Goal: Information Seeking & Learning: Compare options

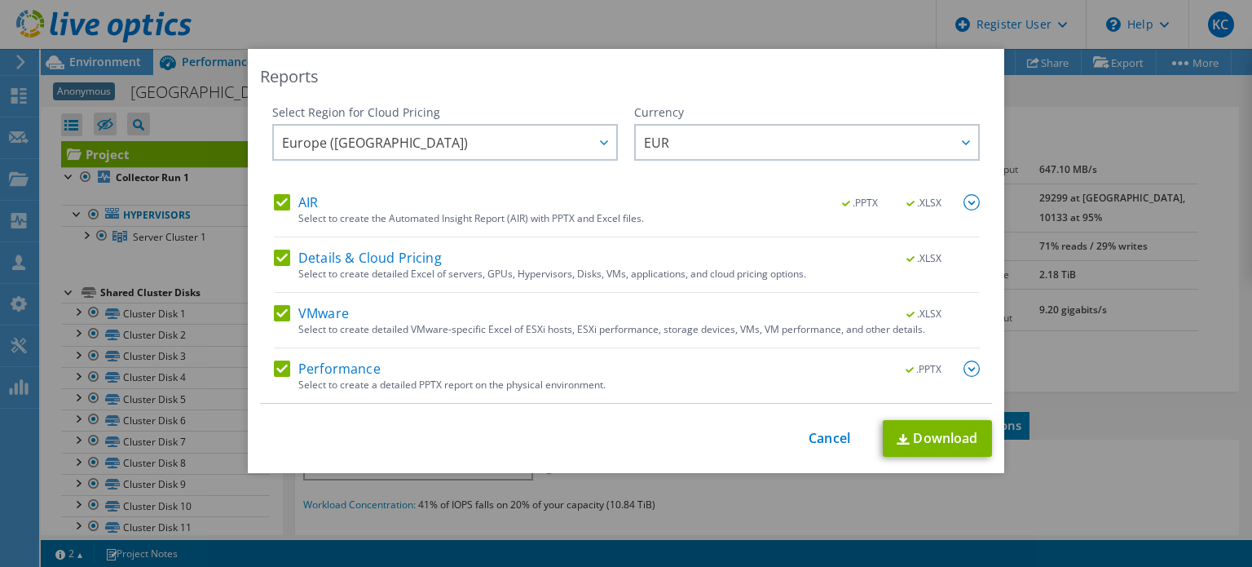
select select "EULondon"
select select "EUR"
click at [819, 433] on link "Cancel" at bounding box center [830, 438] width 42 height 15
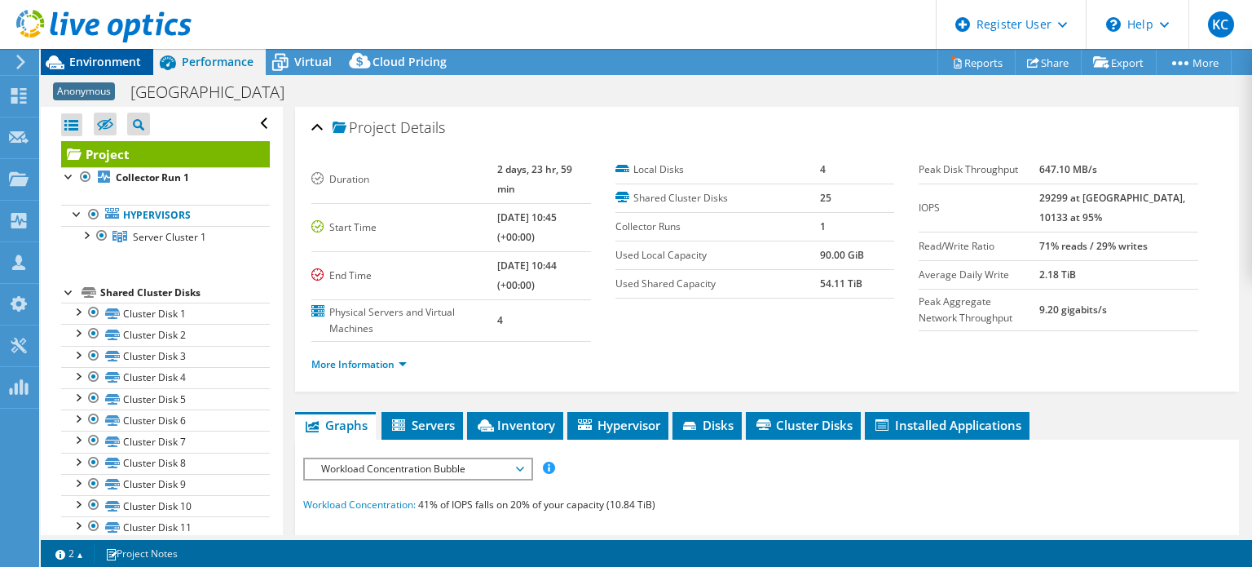
click at [96, 55] on span "Environment" at bounding box center [105, 61] width 72 height 15
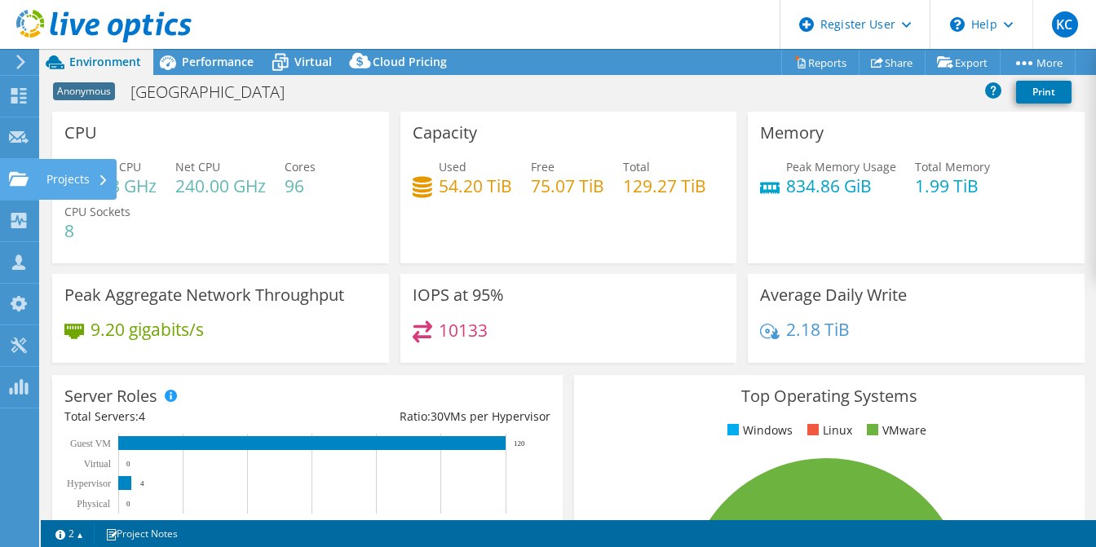
click at [22, 182] on use at bounding box center [19, 178] width 20 height 14
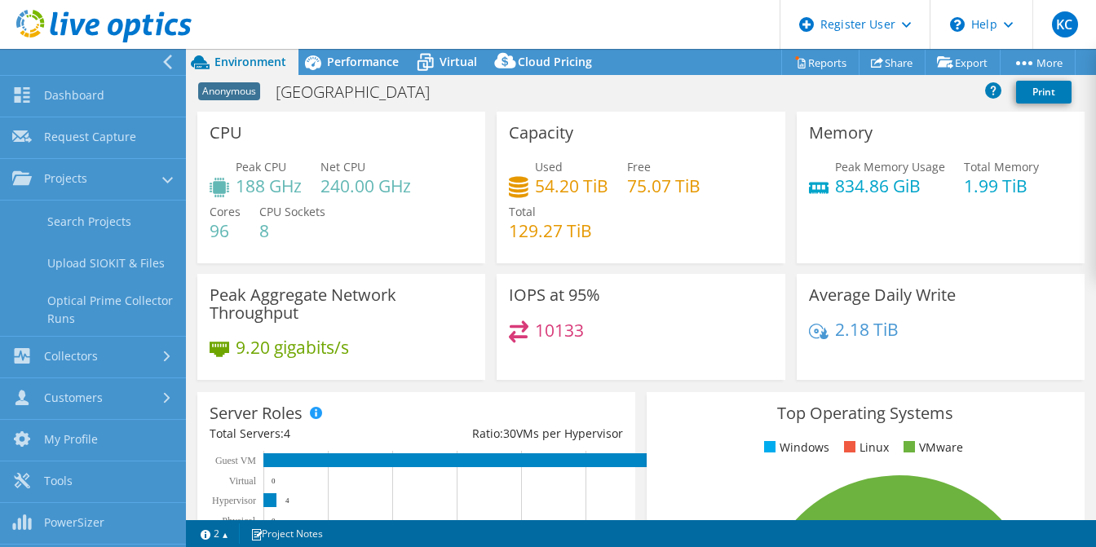
click at [165, 63] on use at bounding box center [167, 62] width 9 height 15
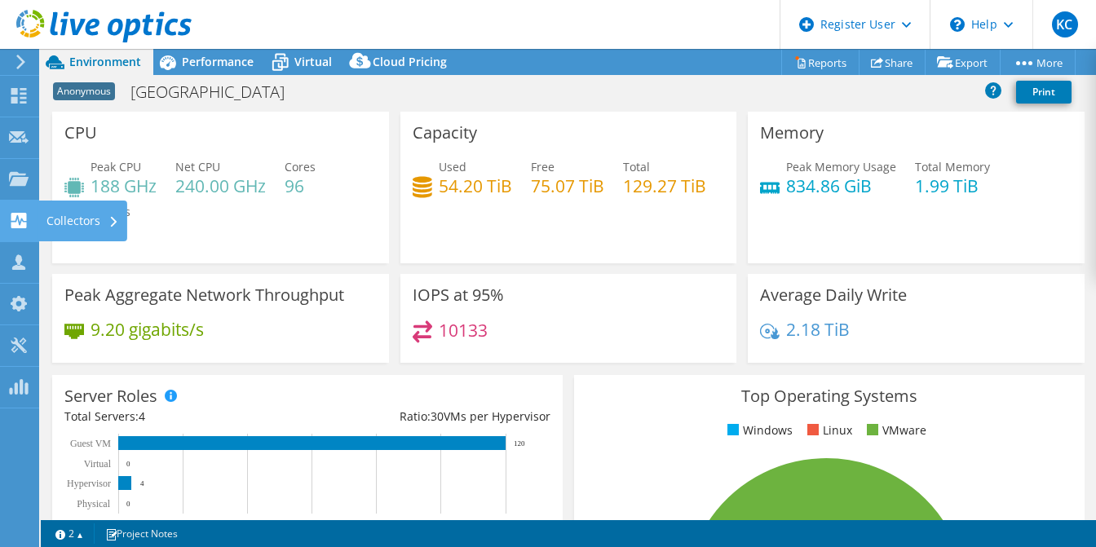
click at [23, 223] on use at bounding box center [18, 220] width 15 height 15
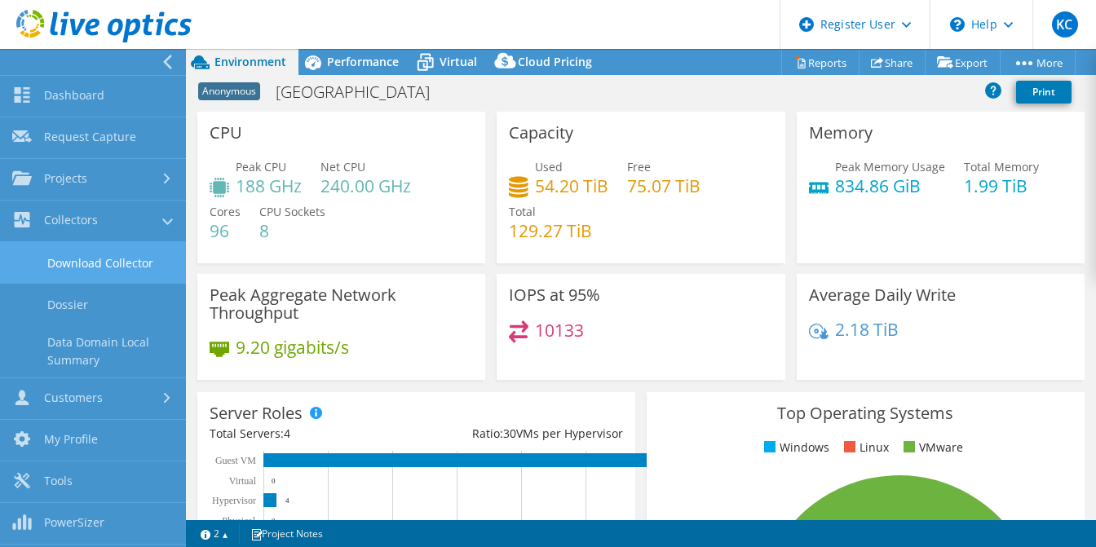
click at [95, 260] on link "Download Collector" at bounding box center [93, 263] width 186 height 42
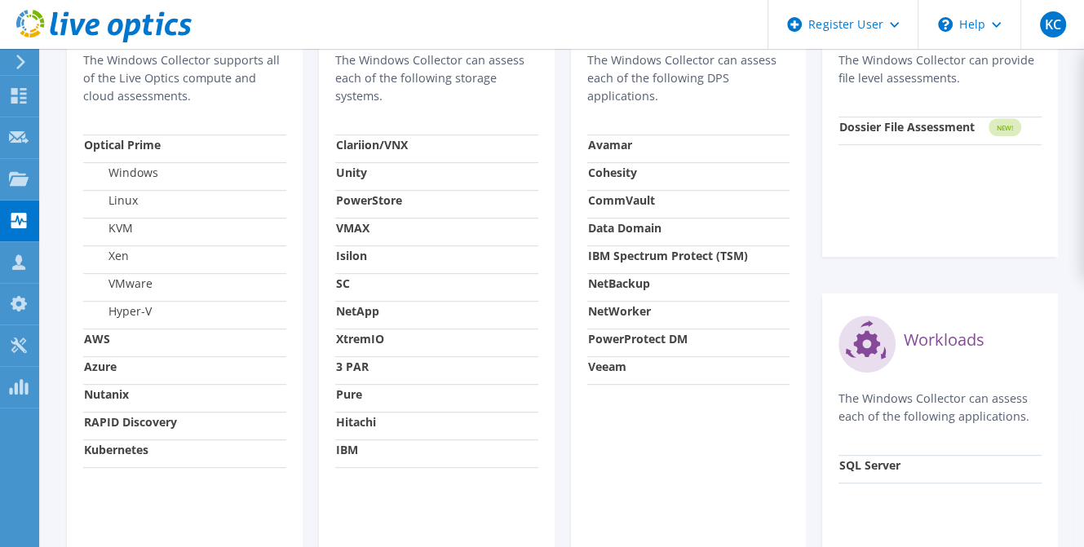
scroll to position [652, 0]
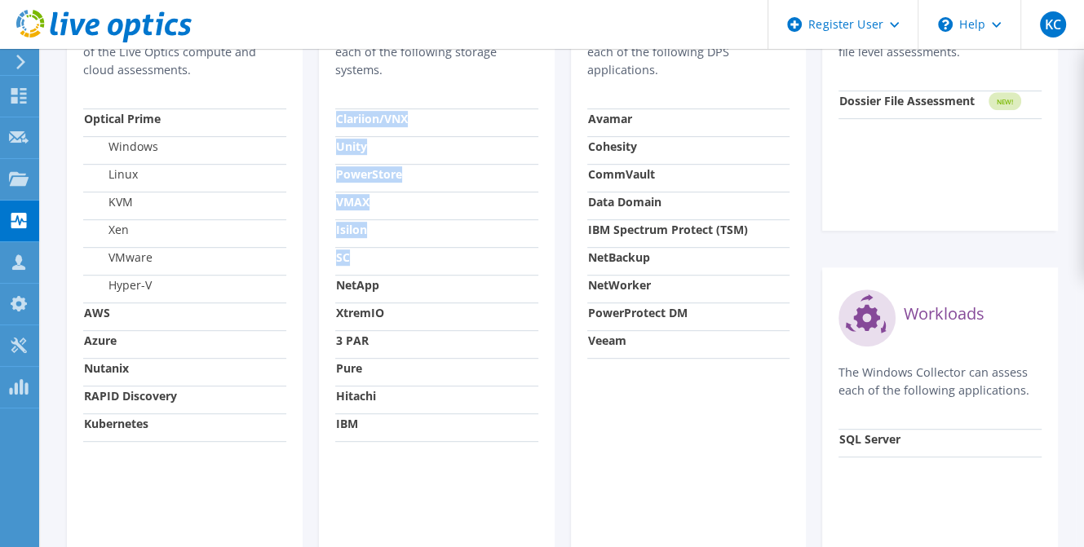
drag, startPoint x: 367, startPoint y: 265, endPoint x: 324, endPoint y: 255, distance: 44.3
click at [324, 255] on div "Storage The Windows Collector can assess each of the following storage systems.…" at bounding box center [437, 249] width 236 height 640
click at [382, 263] on td "SC" at bounding box center [436, 261] width 203 height 28
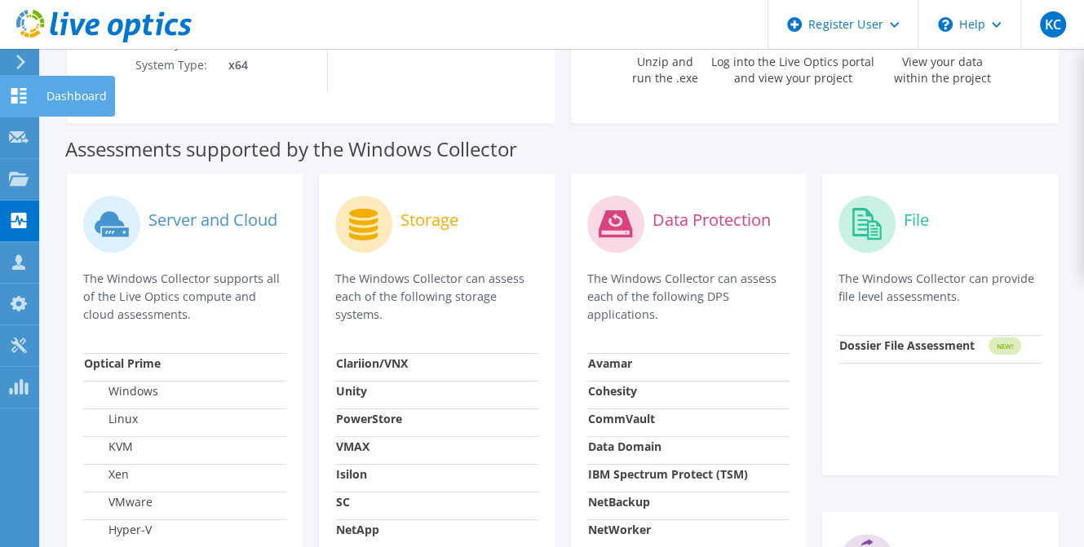
click at [23, 91] on icon at bounding box center [19, 95] width 20 height 15
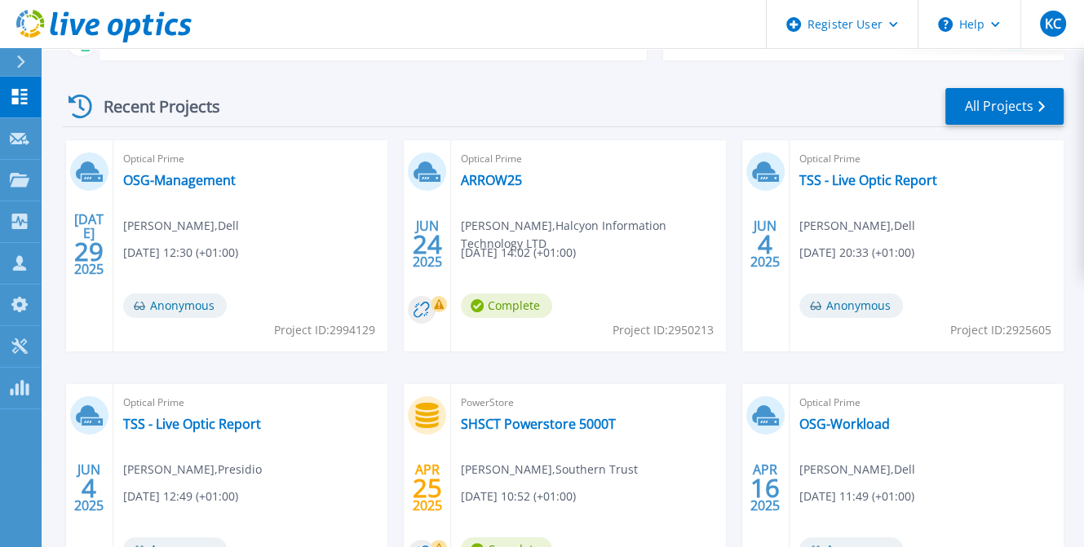
scroll to position [29, 0]
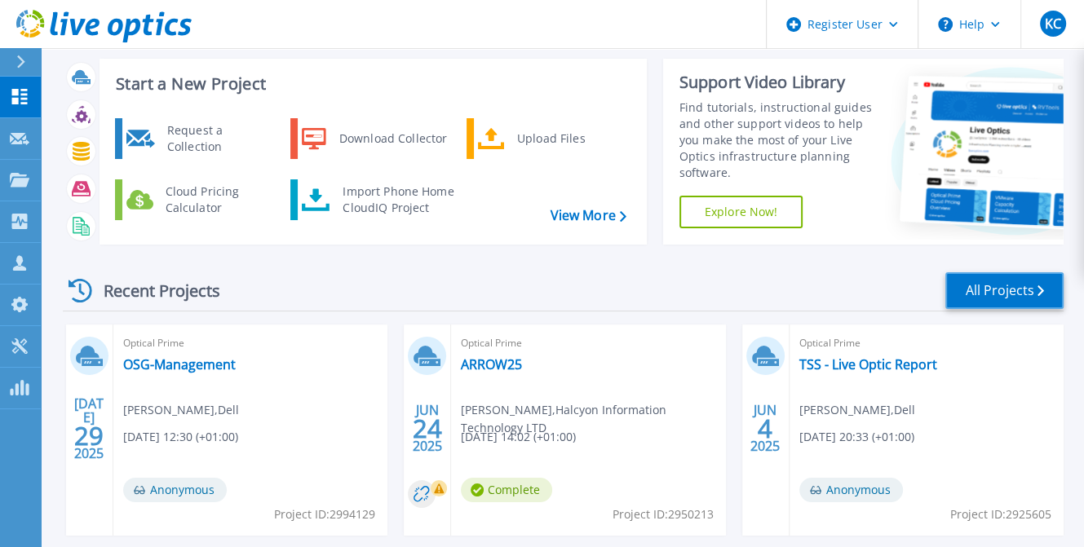
click at [991, 292] on link "All Projects" at bounding box center [1004, 290] width 118 height 37
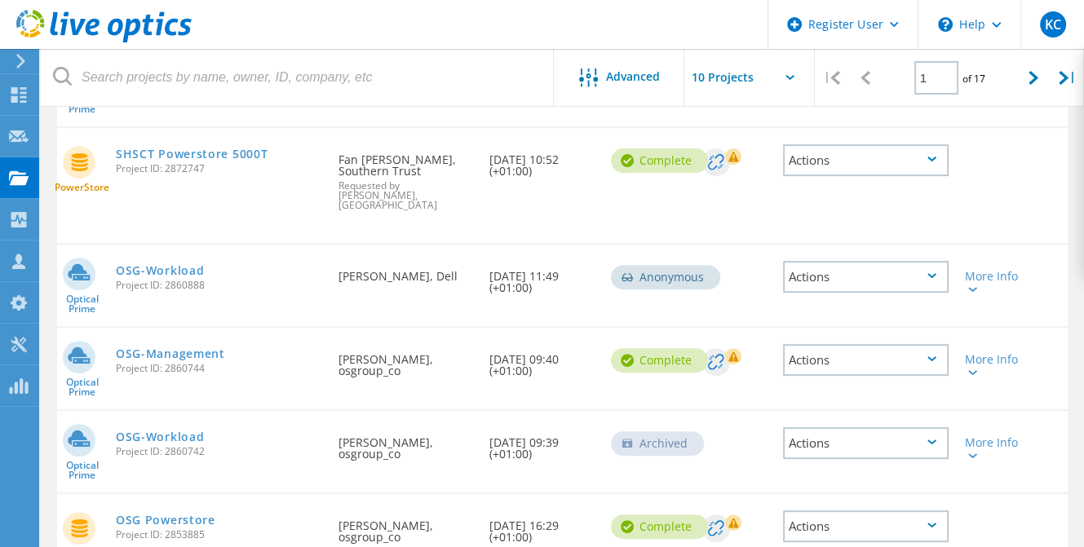
scroll to position [354, 0]
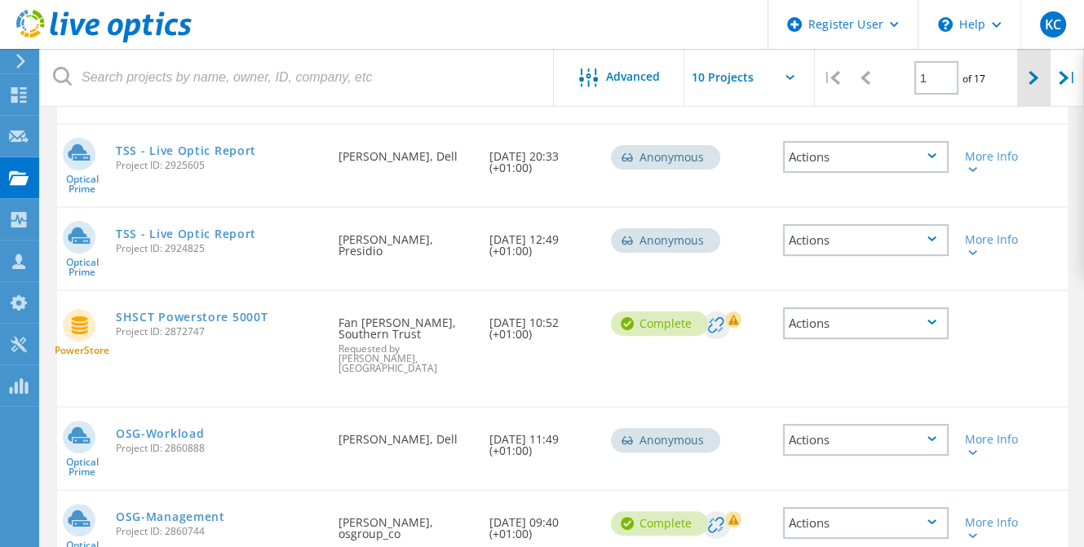
click at [1024, 77] on div at bounding box center [1033, 78] width 33 height 58
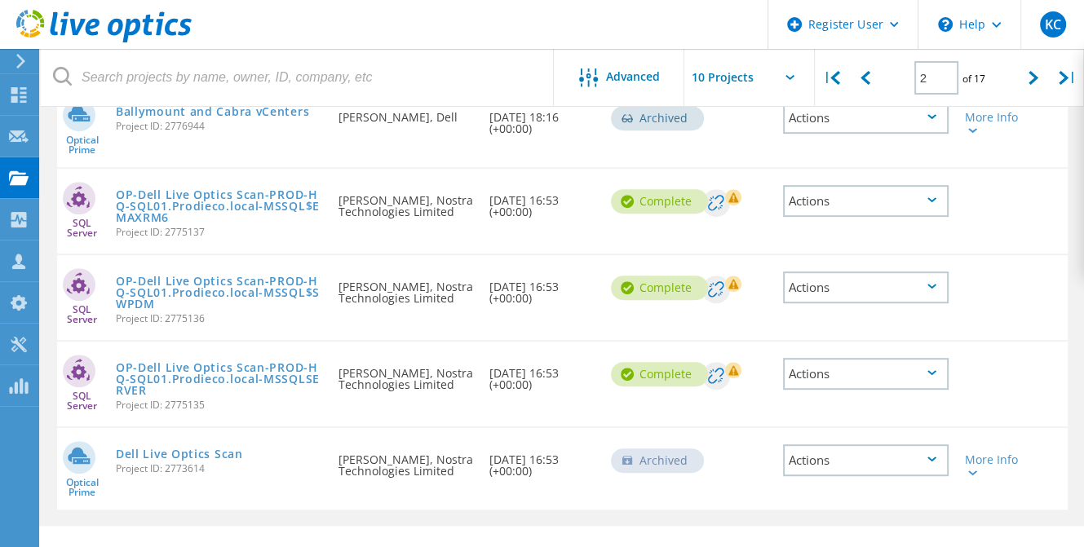
scroll to position [678, 0]
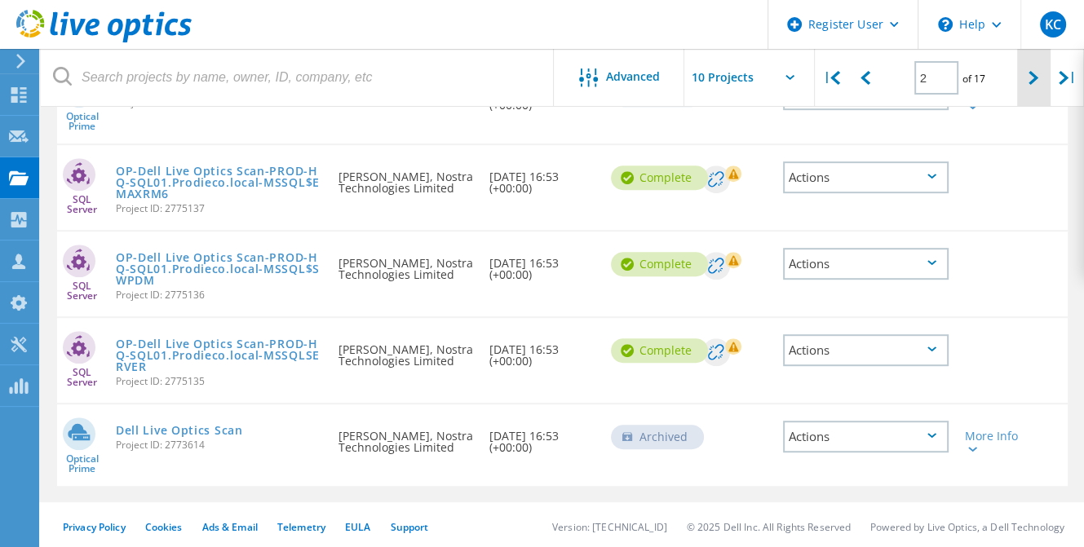
click at [1032, 76] on icon at bounding box center [1033, 78] width 10 height 14
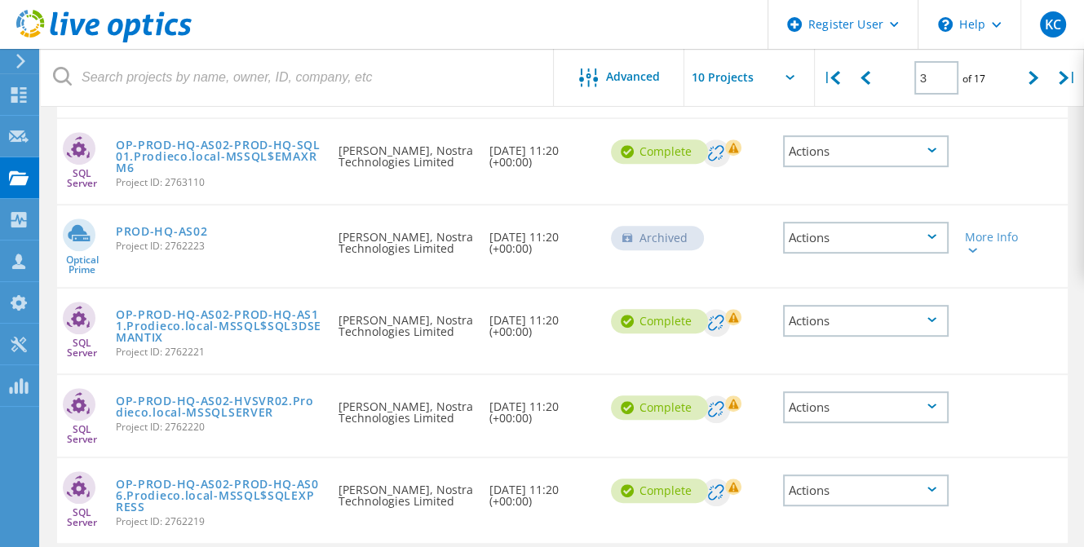
scroll to position [580, 0]
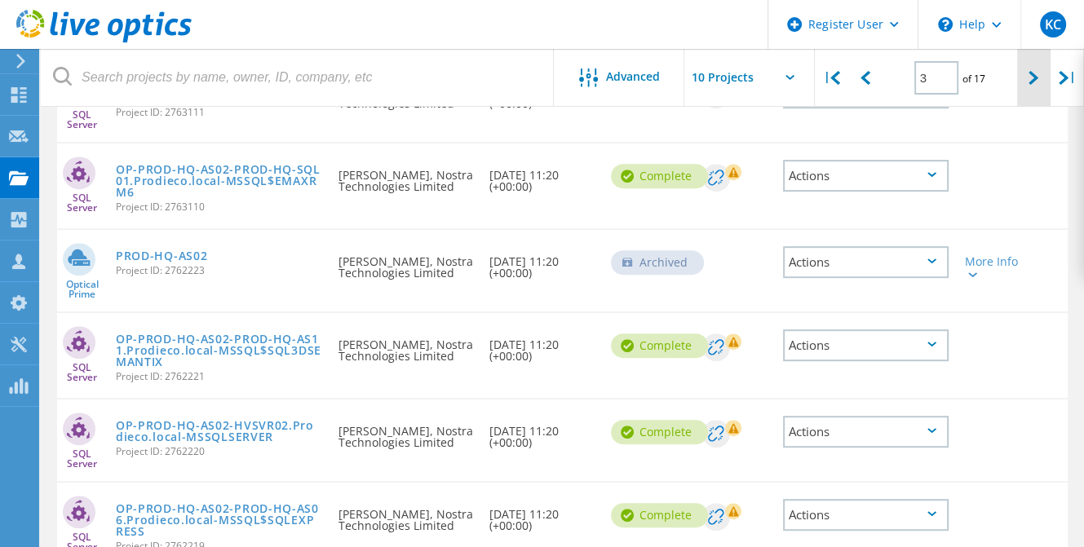
click at [1033, 84] on icon at bounding box center [1033, 78] width 10 height 14
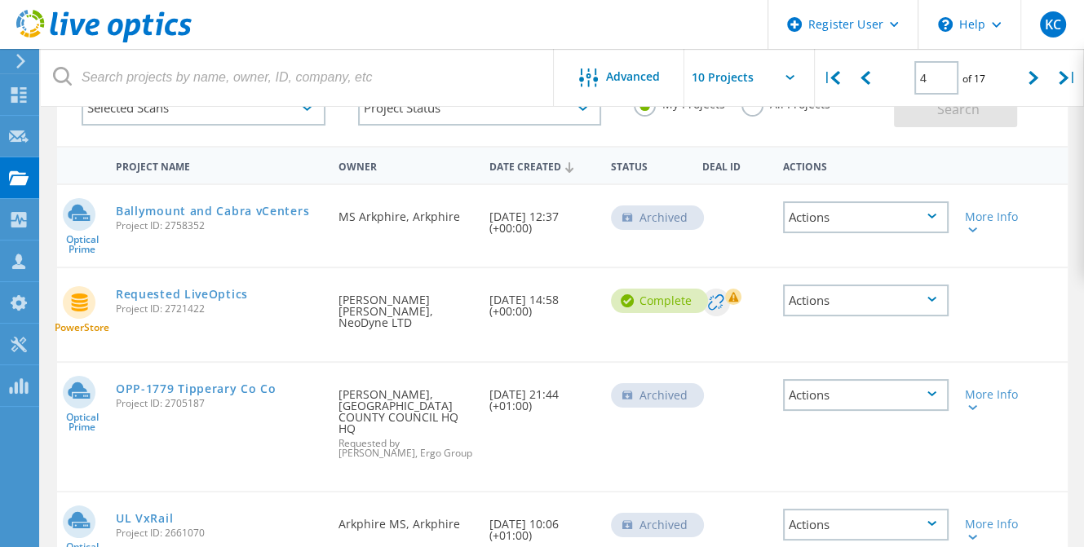
scroll to position [91, 0]
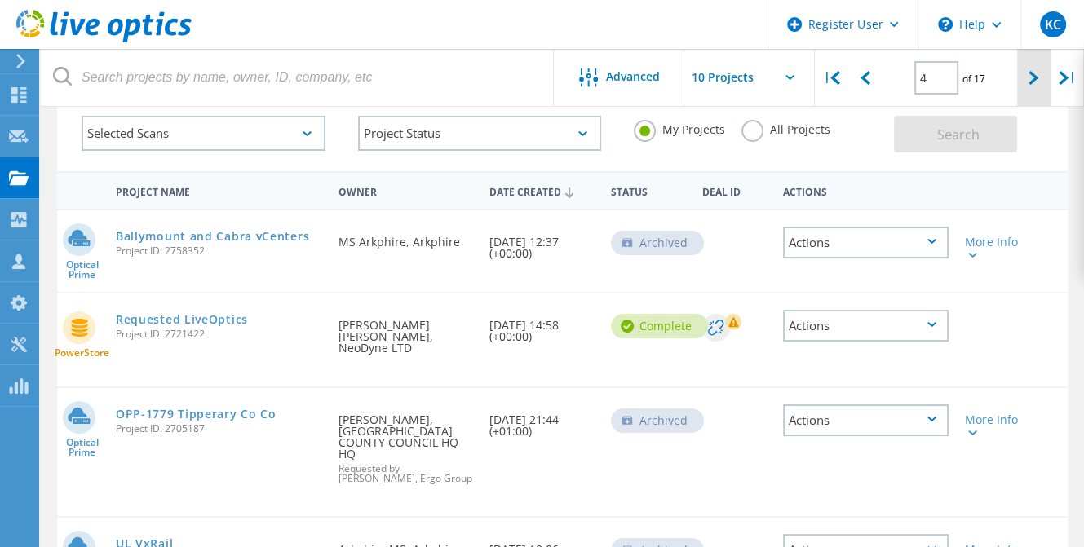
click at [1036, 83] on icon at bounding box center [1033, 78] width 10 height 14
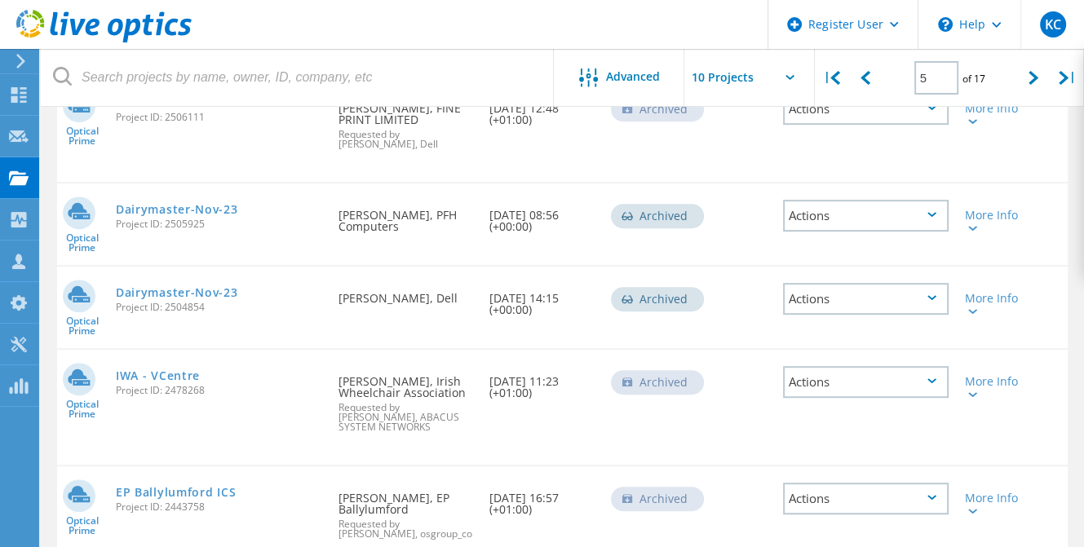
scroll to position [743, 0]
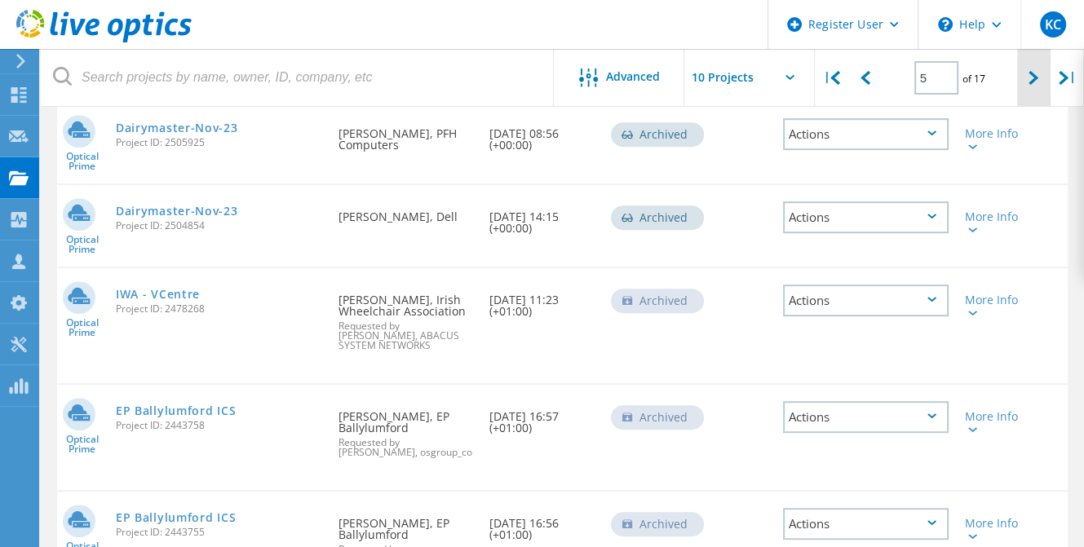
click at [1027, 74] on div at bounding box center [1033, 78] width 33 height 58
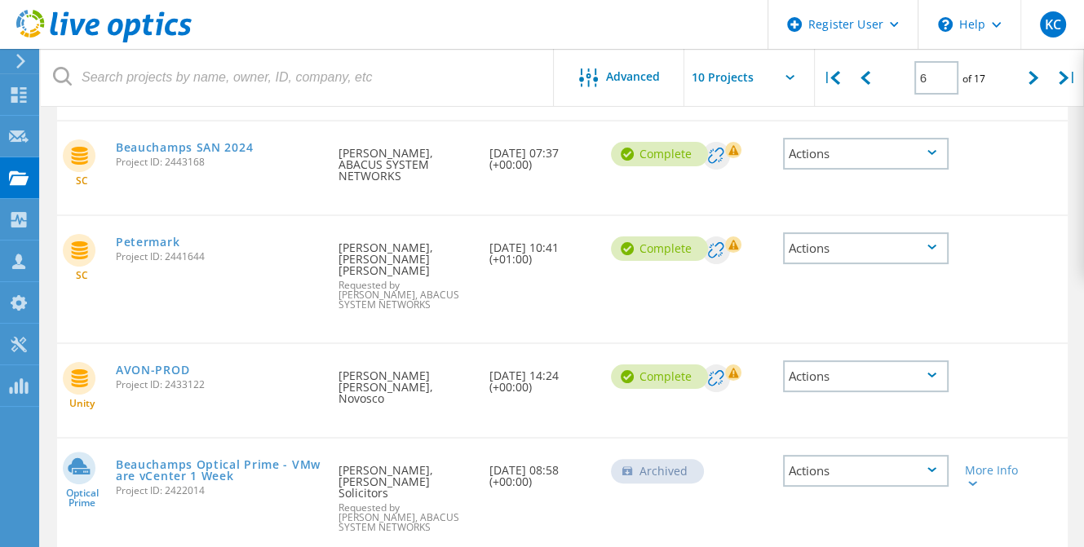
scroll to position [243, 0]
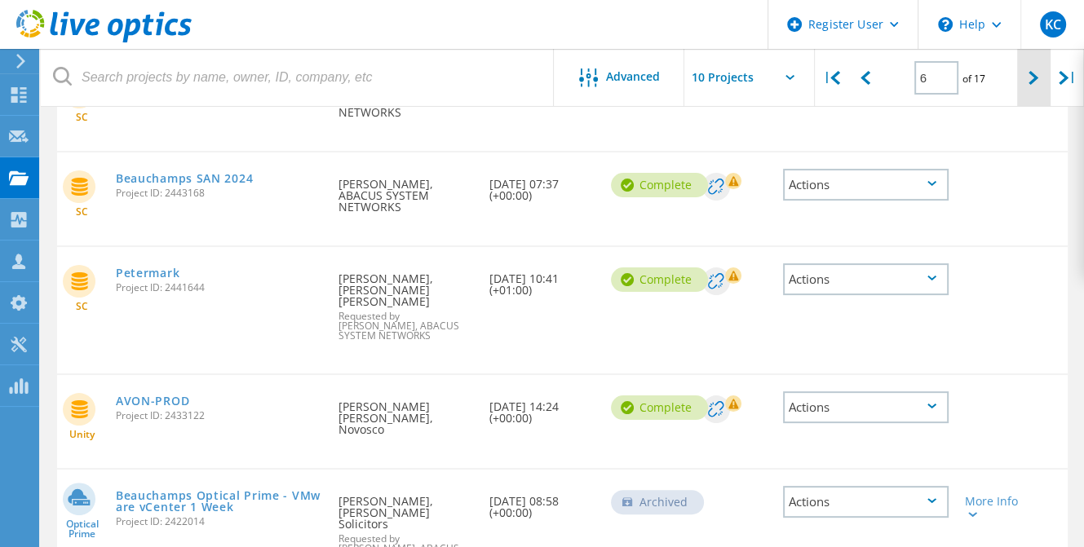
click at [1039, 80] on div at bounding box center [1033, 78] width 33 height 58
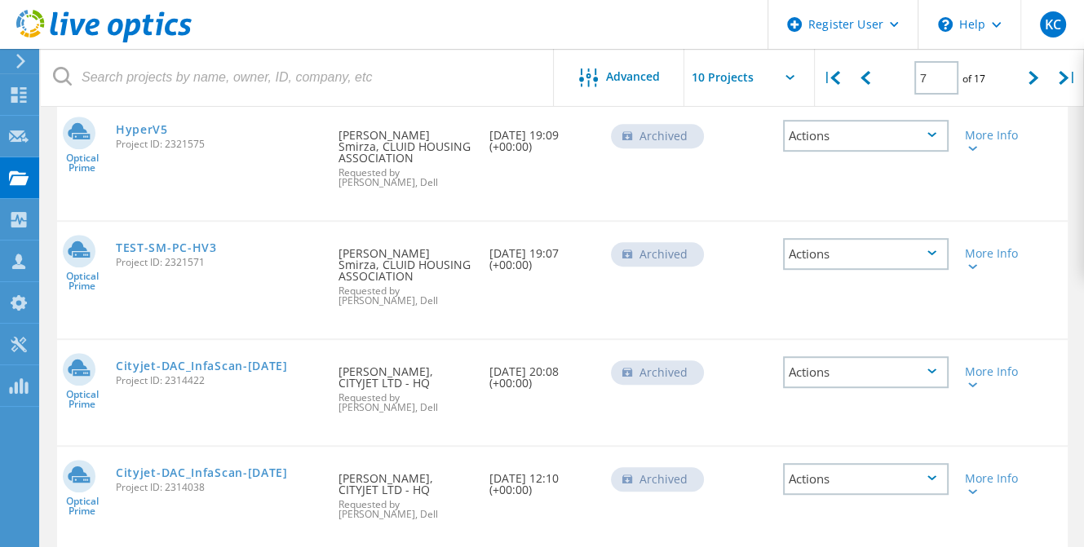
scroll to position [775, 0]
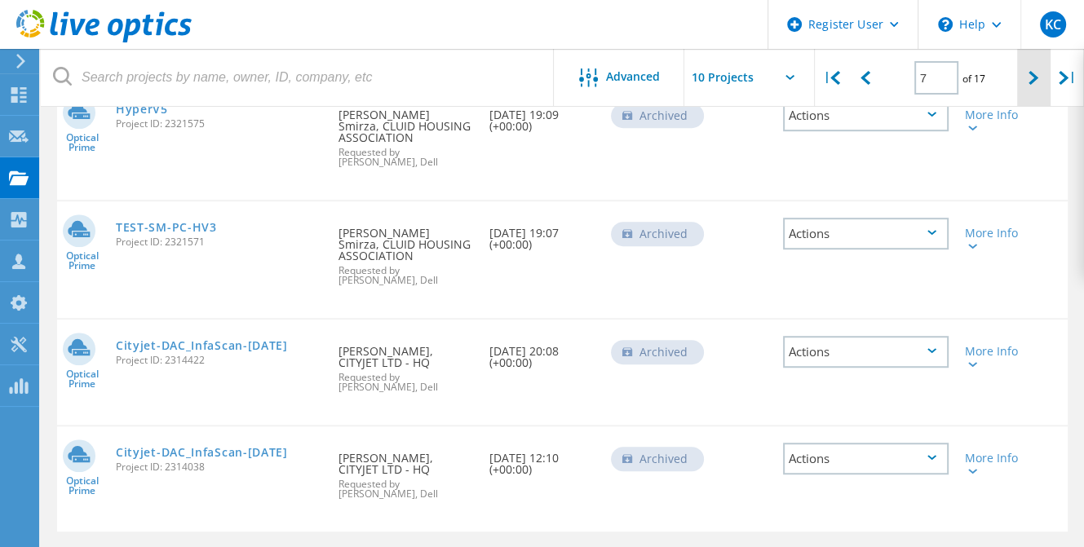
click at [1037, 77] on icon at bounding box center [1033, 78] width 10 height 14
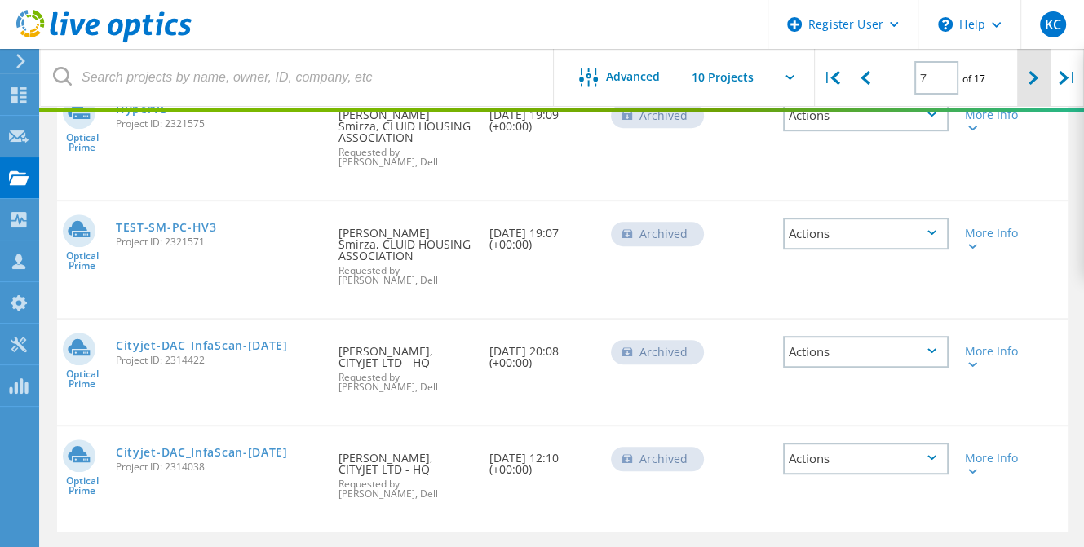
type input "8"
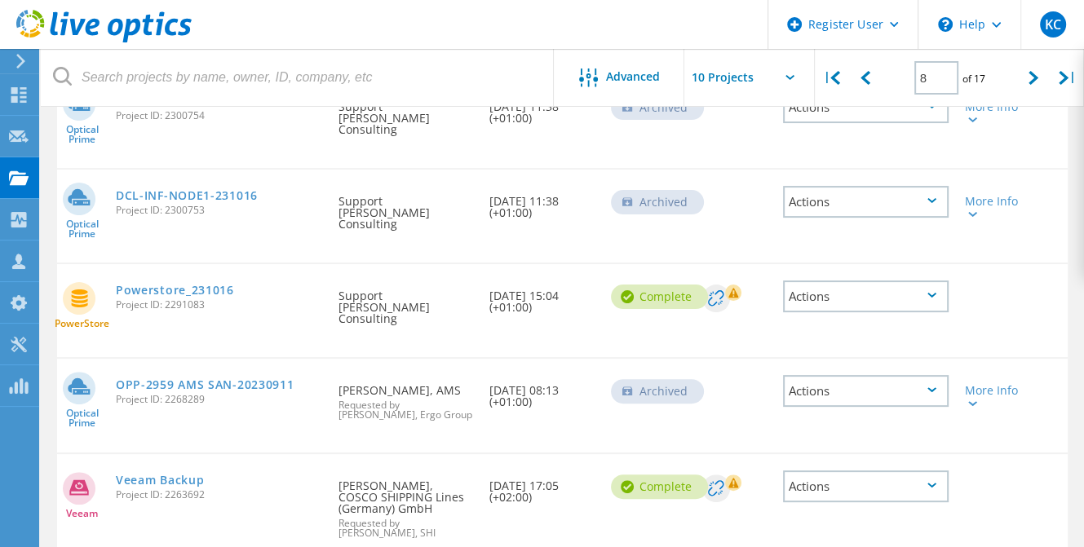
scroll to position [287, 0]
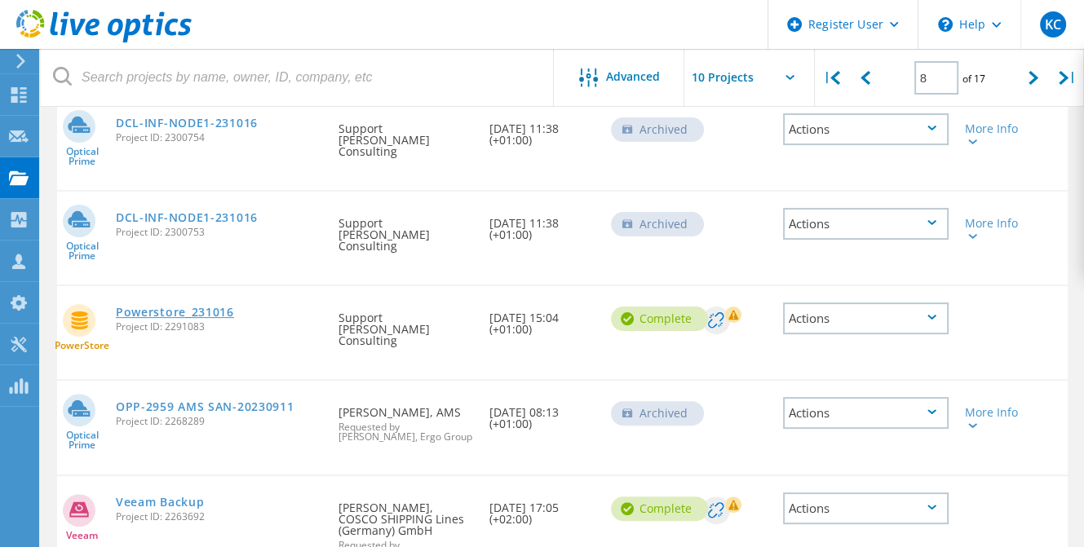
click at [150, 307] on link "Powerstore_231016" at bounding box center [175, 312] width 118 height 11
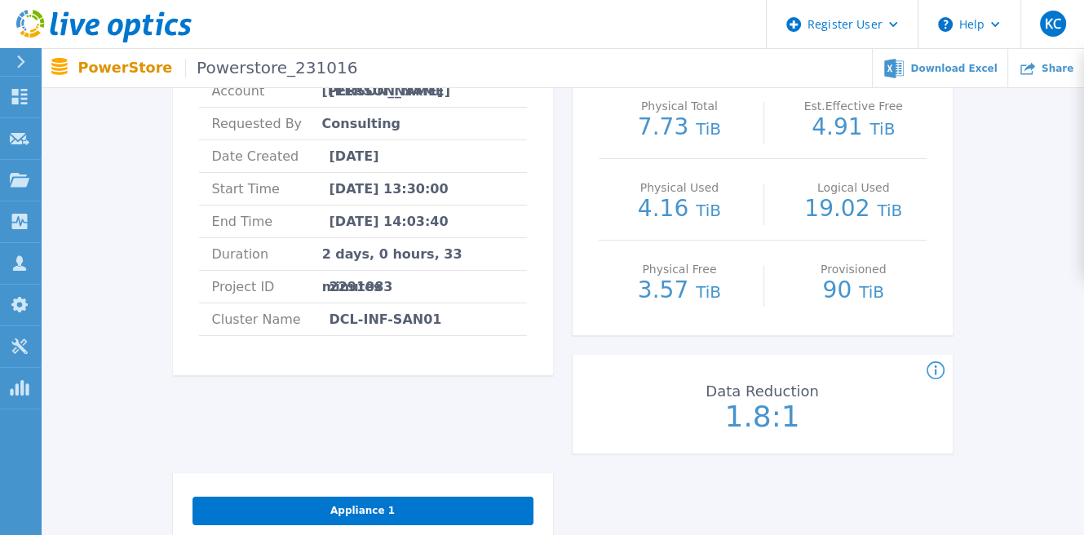
scroll to position [326, 0]
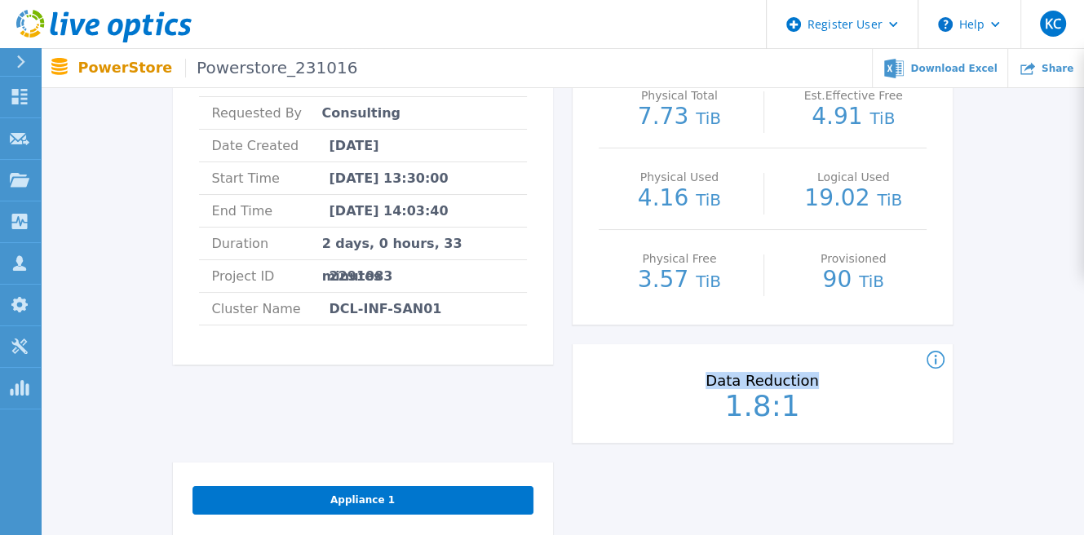
drag, startPoint x: 814, startPoint y: 379, endPoint x: 704, endPoint y: 379, distance: 109.3
click at [704, 379] on p "Data Reduction" at bounding box center [761, 380] width 174 height 15
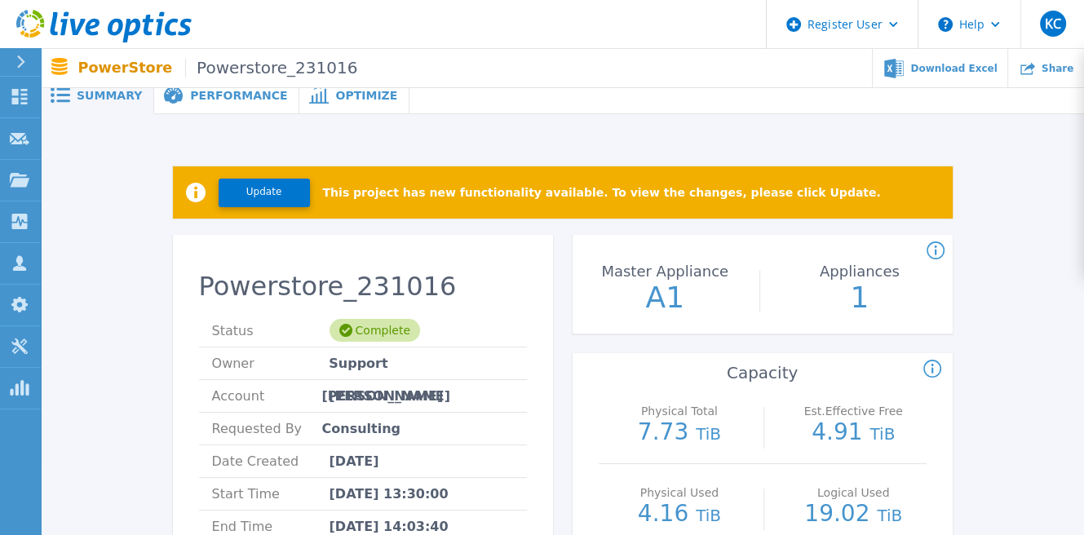
scroll to position [0, 0]
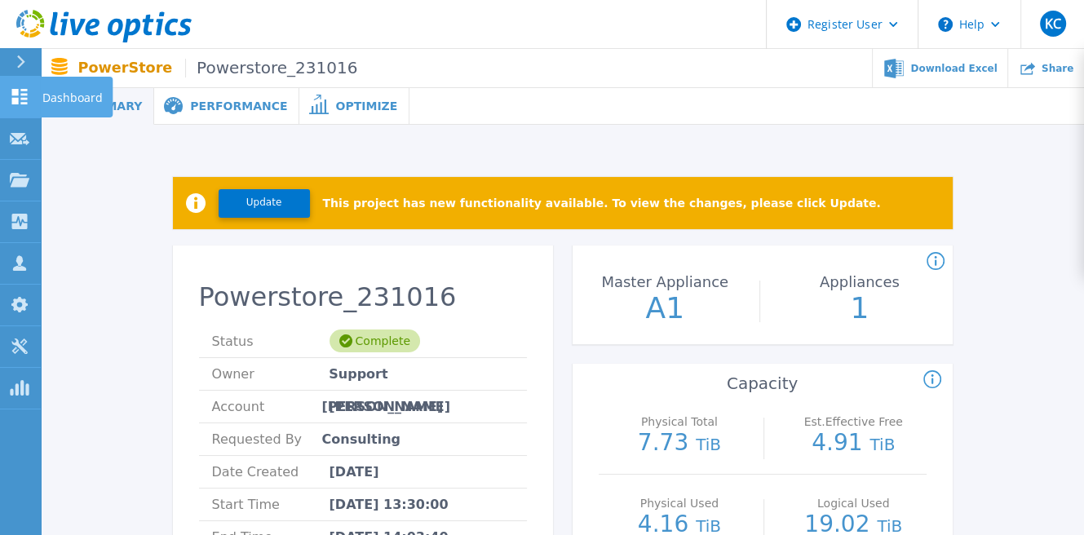
click at [10, 99] on icon at bounding box center [20, 96] width 20 height 15
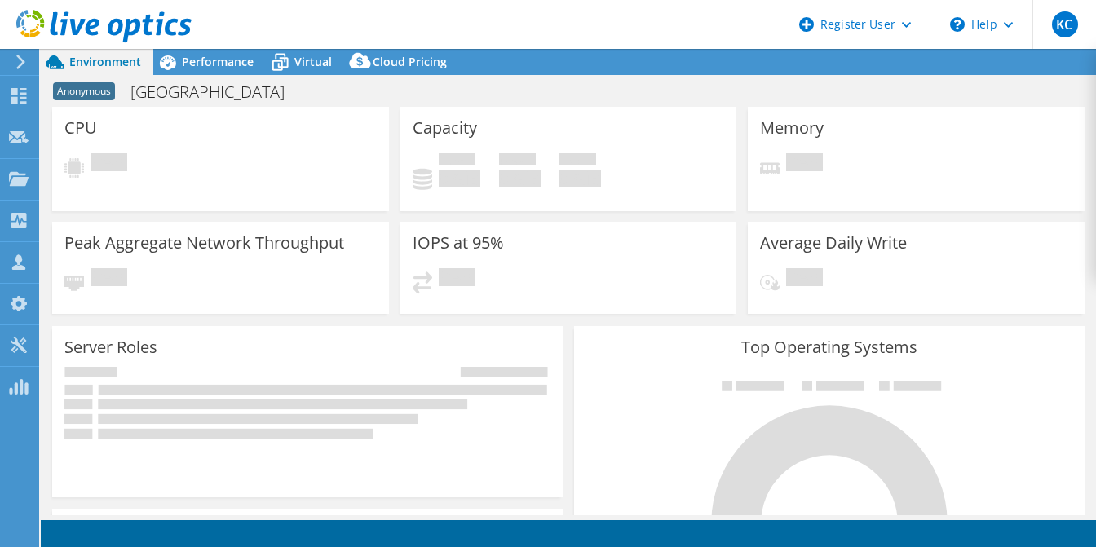
select select "EULondon"
select select "EUR"
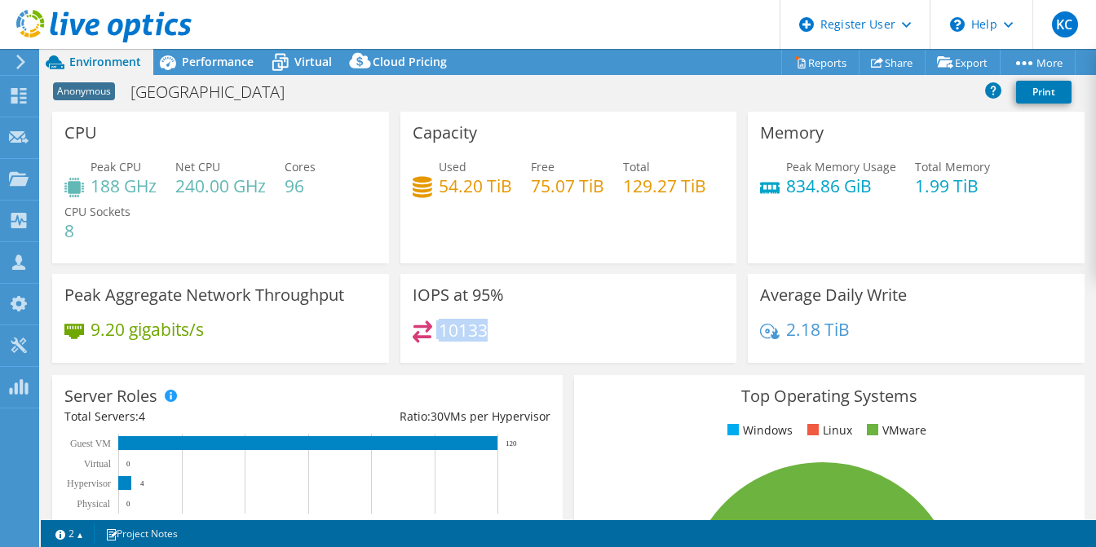
drag, startPoint x: 499, startPoint y: 330, endPoint x: 427, endPoint y: 329, distance: 71.8
click at [427, 329] on div "10133" at bounding box center [569, 337] width 312 height 35
click at [564, 307] on div "IOPS at 95% 10133" at bounding box center [568, 318] width 337 height 89
click at [212, 61] on span "Performance" at bounding box center [218, 61] width 72 height 15
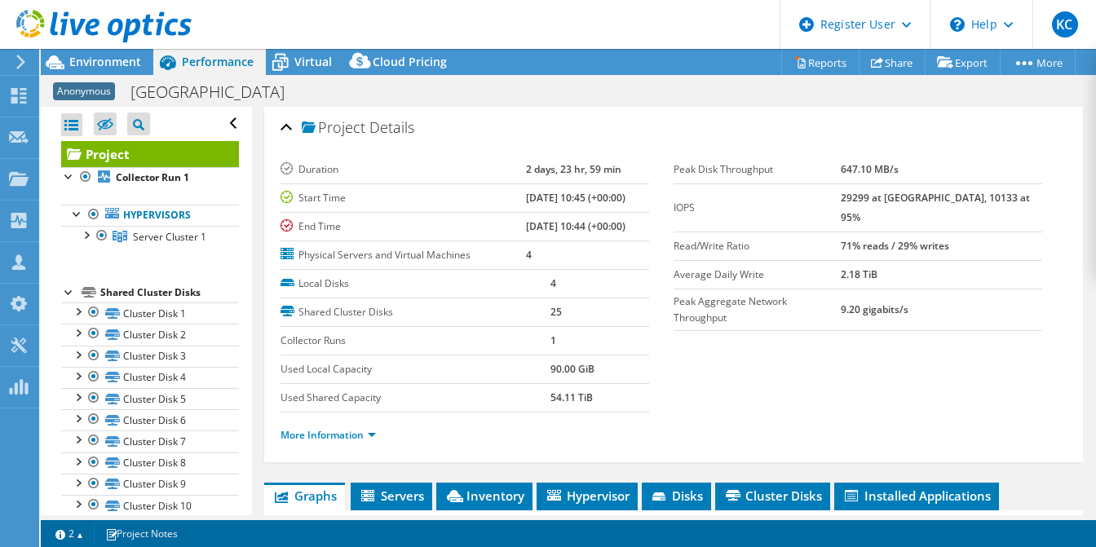
drag, startPoint x: 1003, startPoint y: 189, endPoint x: 868, endPoint y: 194, distance: 134.6
click at [868, 194] on tr "IOPS 29299 at Peak, 10133 at 95%" at bounding box center [857, 207] width 369 height 48
copy tr "29299 at Peak, 10133 at 95%"
click at [19, 91] on icon at bounding box center [19, 95] width 20 height 15
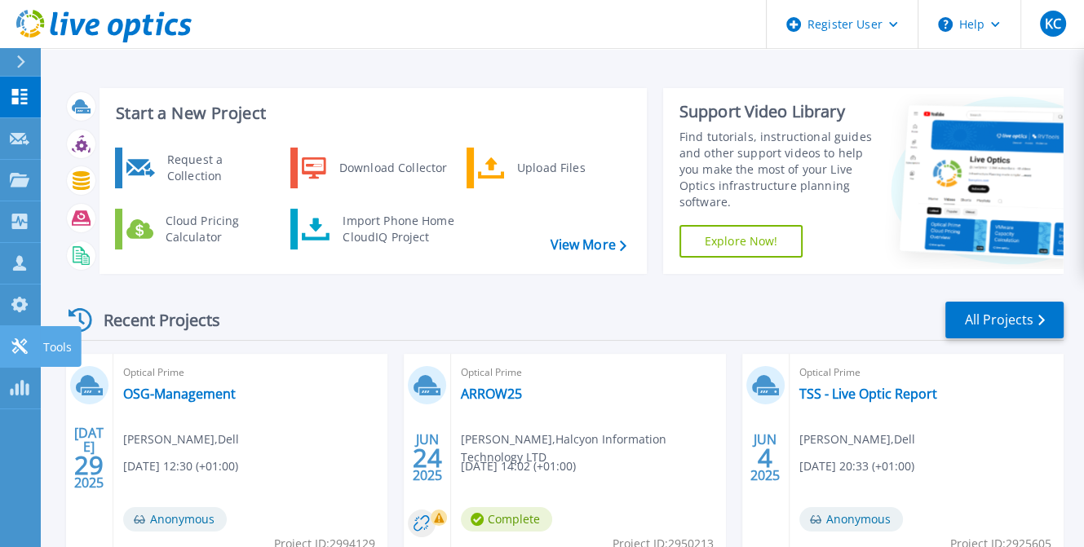
click at [11, 342] on icon at bounding box center [20, 345] width 20 height 15
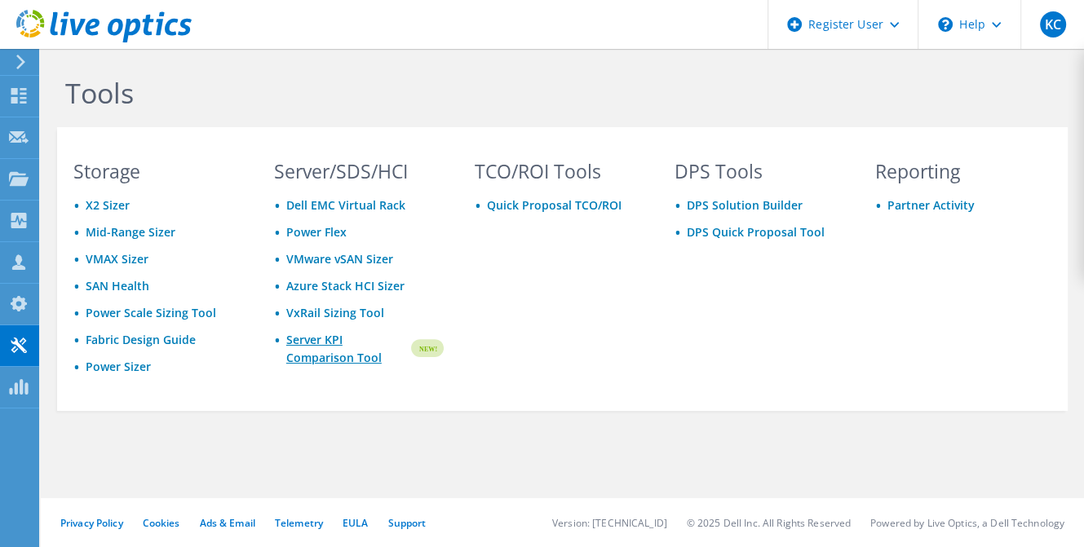
click at [320, 337] on link "Server KPI Comparison Tool" at bounding box center [347, 349] width 122 height 36
click at [325, 348] on link "Server KPI Comparison Tool" at bounding box center [347, 349] width 122 height 36
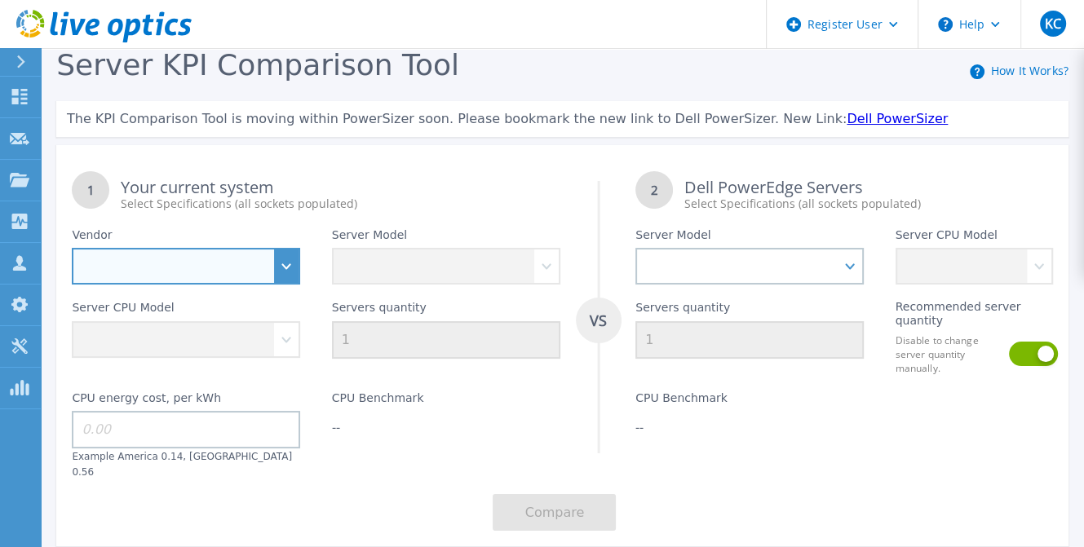
click at [281, 276] on select "Dell HPE Lenovo Supermicro" at bounding box center [186, 266] width 228 height 37
select select "Dell"
click at [72, 249] on select "Dell HPE Lenovo Supermicro" at bounding box center [186, 266] width 228 height 37
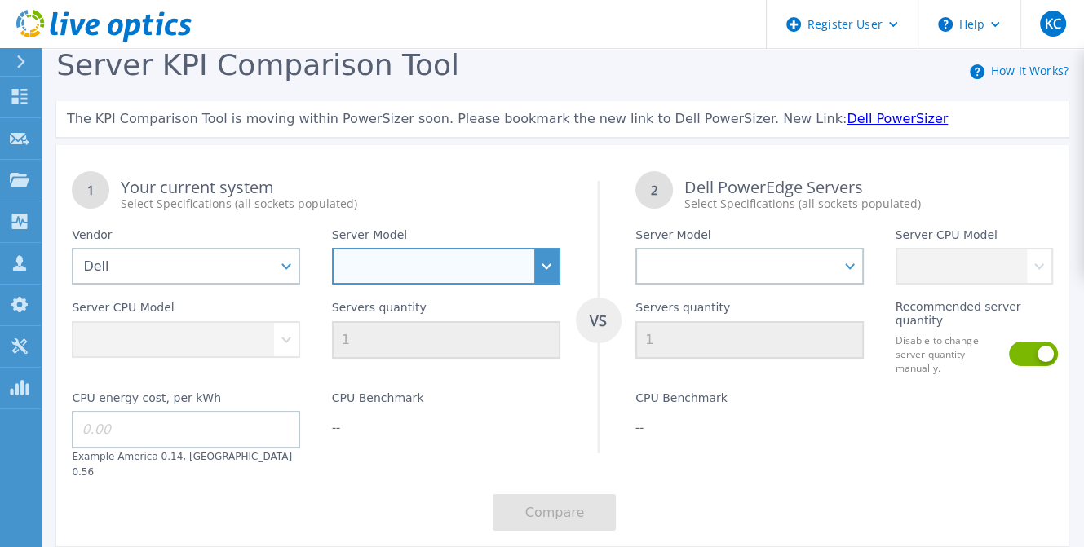
drag, startPoint x: 544, startPoint y: 268, endPoint x: 536, endPoint y: 270, distance: 8.3
click at [544, 268] on select "PowerEdge C6520 PowerEdge C6525 PowerEdge HS5610 PowerEdge HS5620 PowerEdge R24…" at bounding box center [446, 266] width 228 height 37
select select "PowerEdge R640"
click at [332, 249] on select "PowerEdge C6520 PowerEdge C6525 PowerEdge HS5610 PowerEdge HS5620 PowerEdge R24…" at bounding box center [446, 266] width 228 height 37
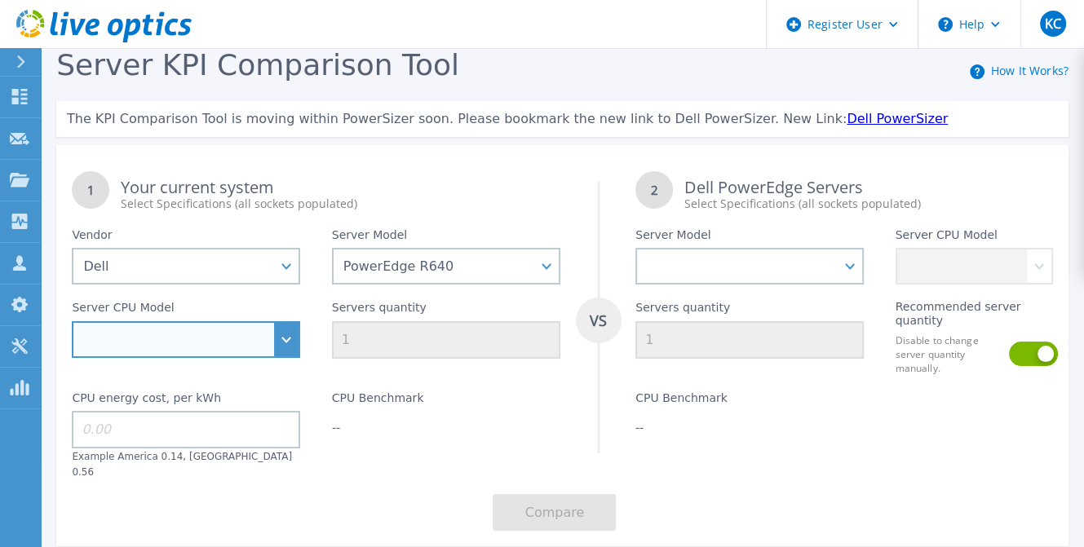
click at [283, 345] on select "Intel Xeon Gold 6256 3.6GHz Intel Xeon Gold 5222 3.8GHz Intel Xeon Bronze 3204 …" at bounding box center [186, 339] width 228 height 37
select select "313528"
click at [72, 323] on select "Intel Xeon Gold 6256 3.6GHz Intel Xeon Gold 5222 3.8GHz Intel Xeon Bronze 3204 …" at bounding box center [186, 339] width 228 height 37
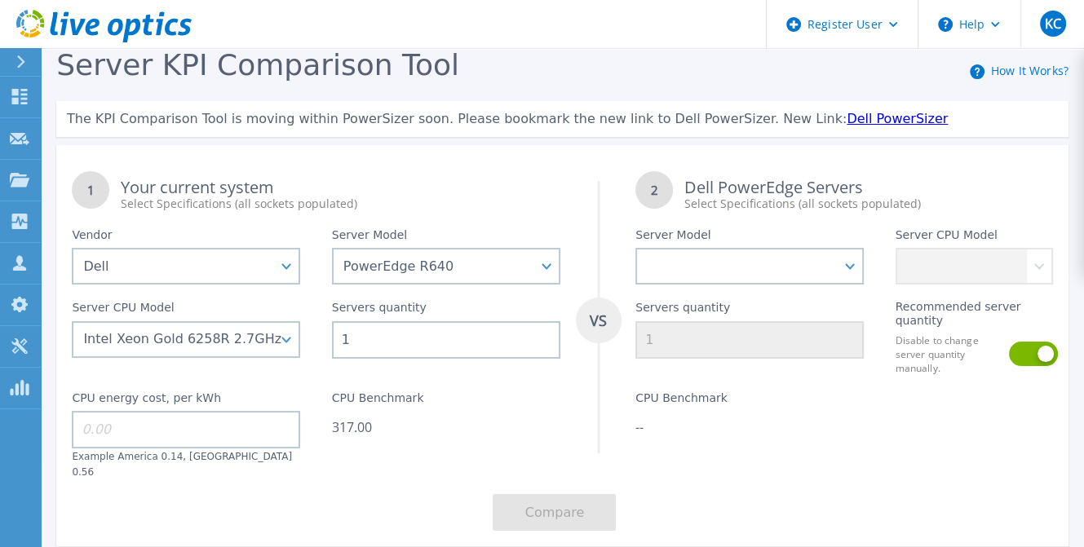
click at [381, 342] on input "1" at bounding box center [446, 340] width 228 height 38
type input "4"
click at [523, 402] on div "CPU Benchmark 1,268.00" at bounding box center [445, 427] width 259 height 104
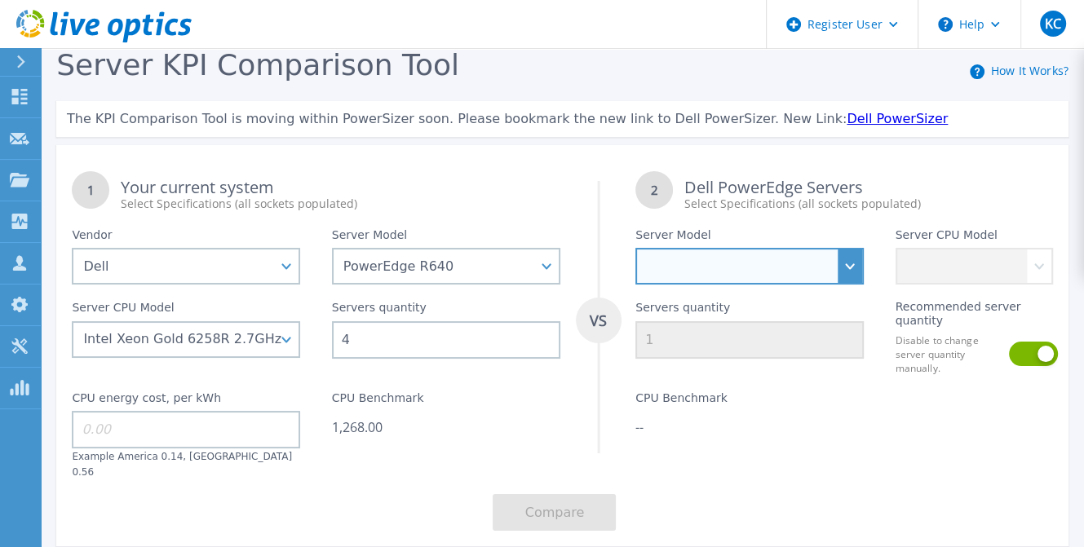
click at [851, 271] on select "PowerEdge C6520 PowerEdge C6525 PowerEdge HS5610 PowerEdge HS5620 PowerEdge R24…" at bounding box center [749, 266] width 228 height 37
select select "PowerEdge R660"
click at [635, 249] on select "PowerEdge C6520 PowerEdge C6525 PowerEdge HS5610 PowerEdge HS5620 PowerEdge R24…" at bounding box center [749, 266] width 228 height 37
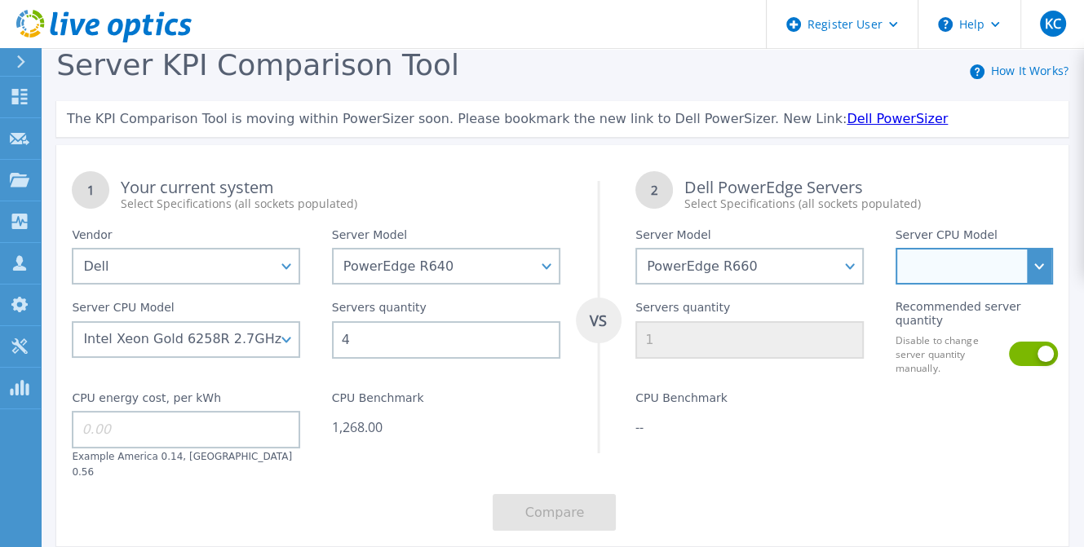
click at [1040, 270] on select "Intel Xeon Gold 6414U 2GHz Intel Xeon Gold 6430 2.1GHz Intel Xeon Gold 6454S 2.…" at bounding box center [973, 266] width 157 height 37
select select "313257"
click at [895, 249] on select "Intel Xeon Gold 6414U 2GHz Intel Xeon Gold 6430 2.1GHz Intel Xeon Gold 6454S 2.…" at bounding box center [973, 266] width 157 height 37
type input "5"
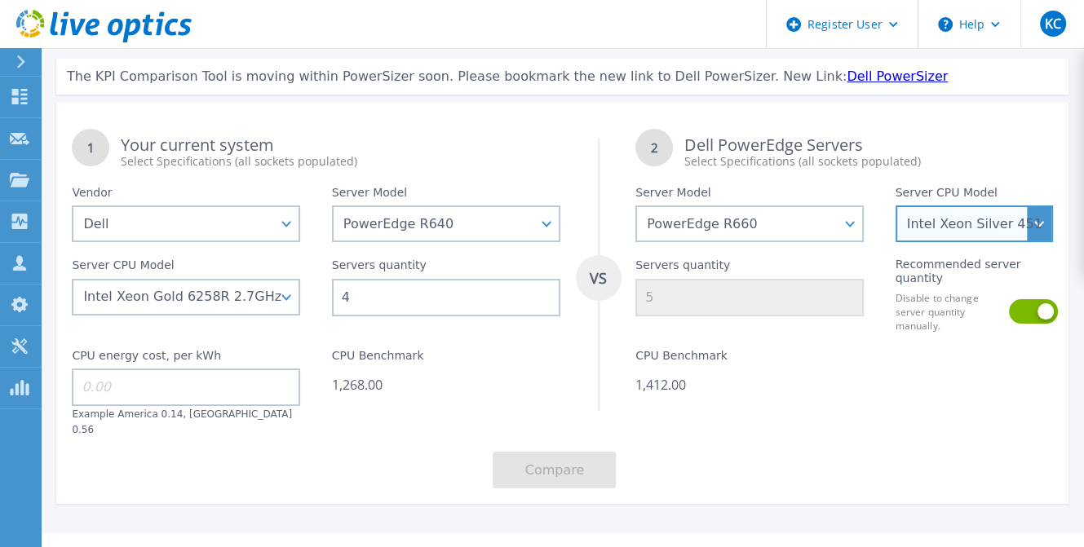
scroll to position [64, 0]
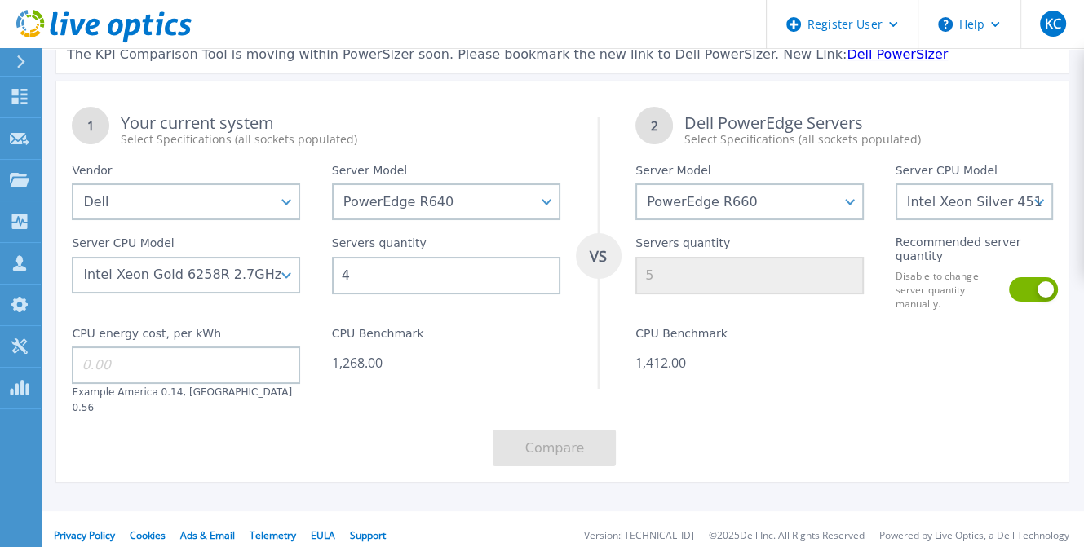
click at [373, 272] on input "4" at bounding box center [446, 276] width 228 height 38
click at [92, 360] on input at bounding box center [186, 366] width 228 height 38
type input "14"
click at [585, 441] on button "Compare" at bounding box center [553, 448] width 123 height 37
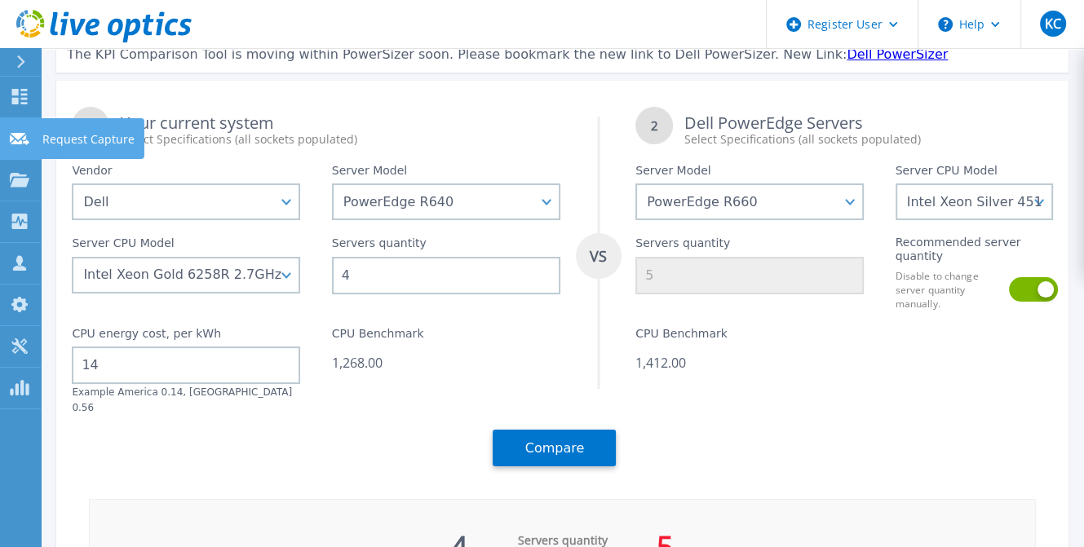
click at [21, 134] on icon at bounding box center [20, 139] width 20 height 12
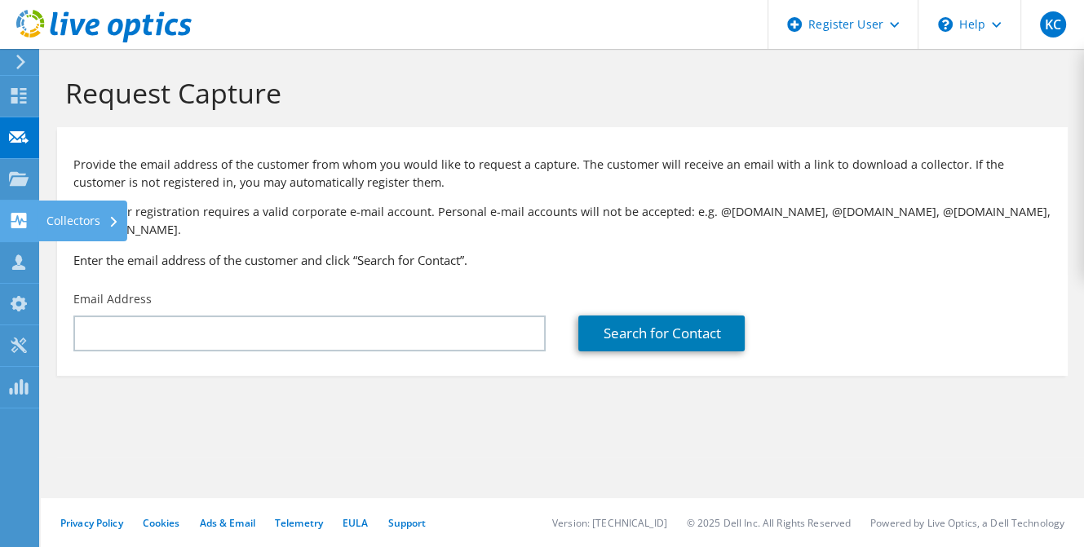
click at [13, 218] on use at bounding box center [18, 220] width 15 height 15
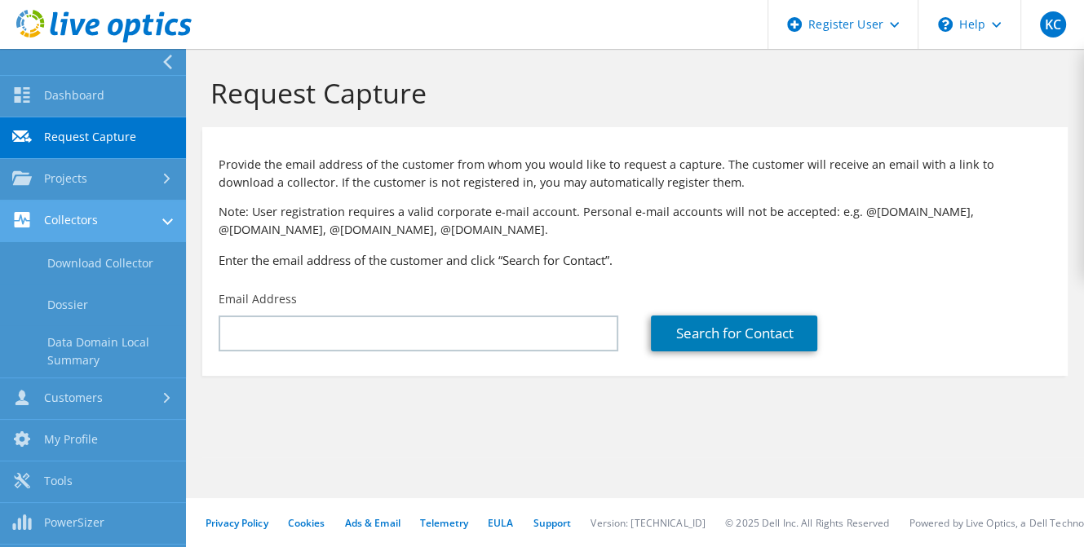
click at [82, 228] on link "Collectors" at bounding box center [93, 222] width 186 height 42
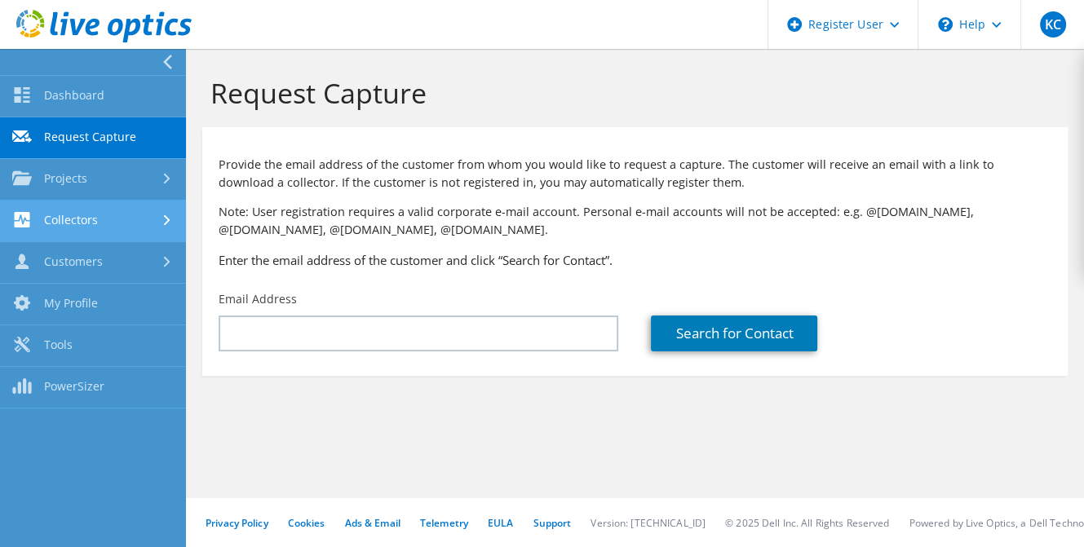
click at [82, 227] on link "Collectors" at bounding box center [93, 222] width 186 height 42
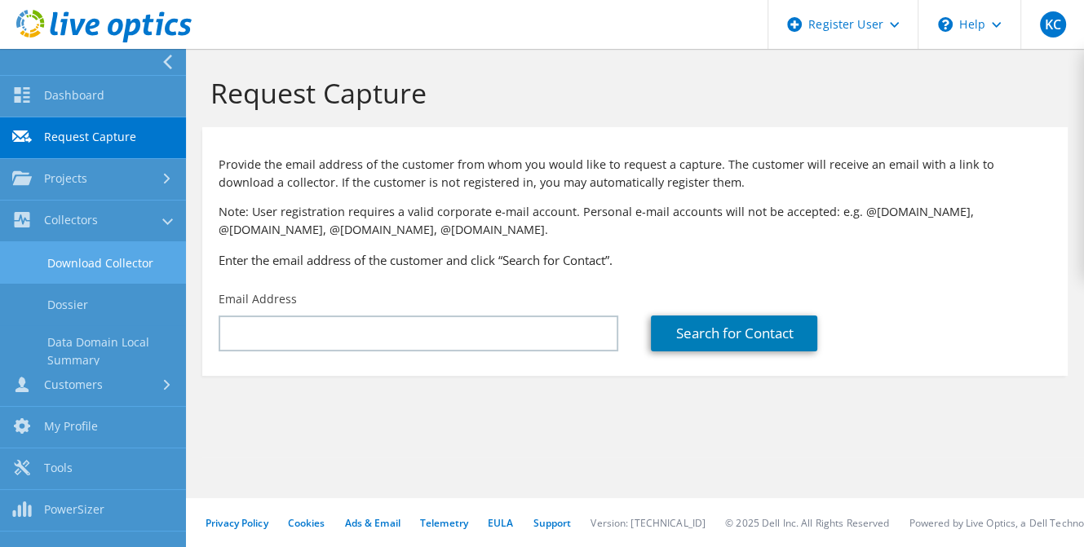
click at [86, 258] on link "Download Collector" at bounding box center [93, 263] width 186 height 42
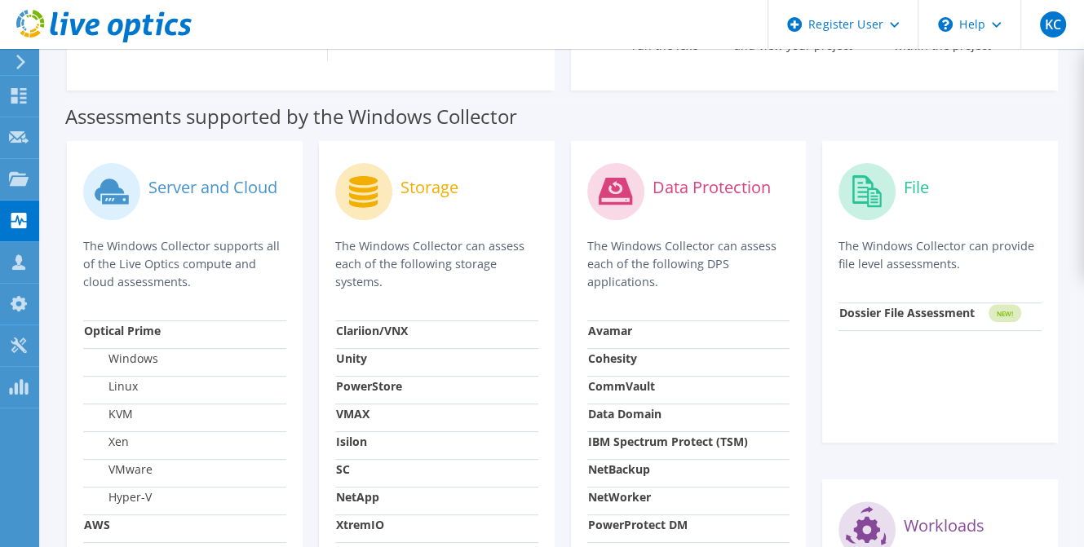
scroll to position [489, 0]
